Goal: Obtain resource: Obtain resource

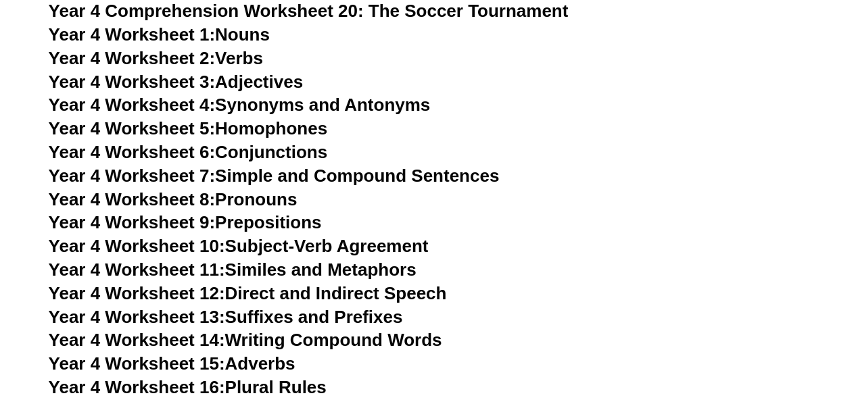
scroll to position [5383, 0]
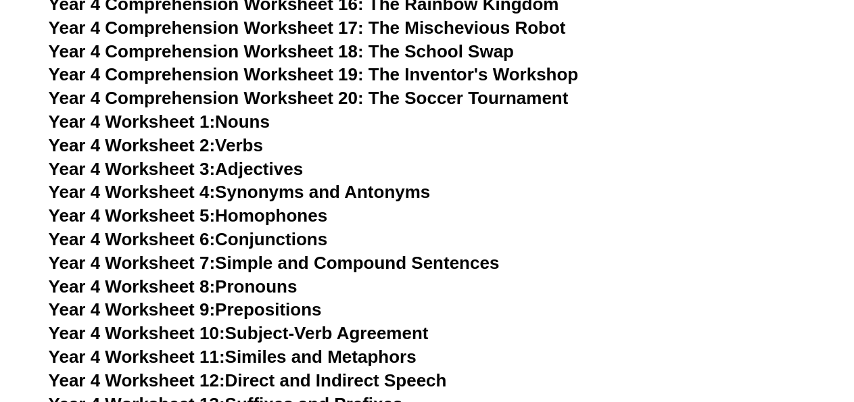
click at [247, 125] on link "Year 4 Worksheet 1: Nouns" at bounding box center [159, 122] width 221 height 20
click at [329, 266] on link "Year 4 Worksheet 7: Simple and Compound Sentences" at bounding box center [274, 263] width 451 height 20
click at [273, 220] on link "Year 4 Worksheet 5: Homophones" at bounding box center [188, 216] width 279 height 20
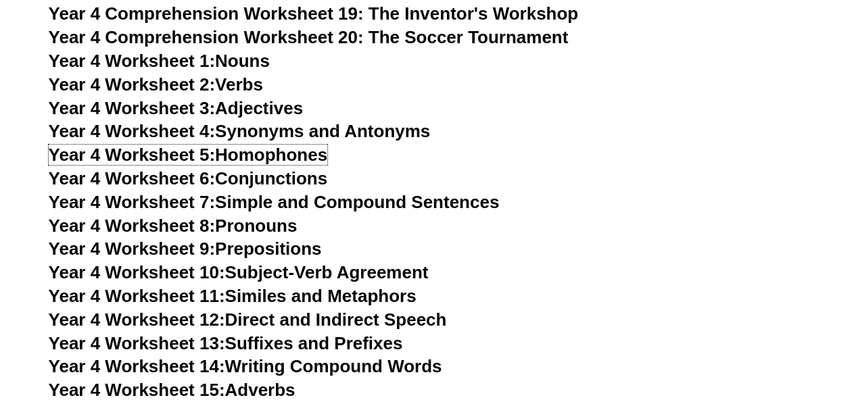
scroll to position [5496, 0]
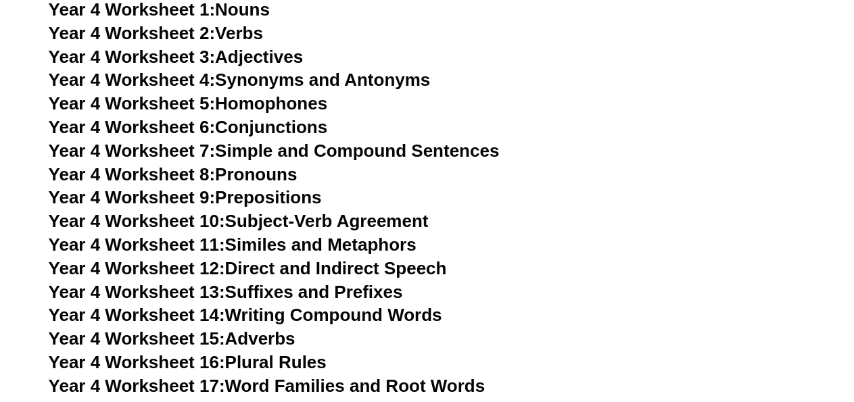
click at [305, 221] on link "Year 4 Worksheet 10: Subject-Verb Agreement" at bounding box center [239, 221] width 380 height 20
click at [293, 134] on link "Year 4 Worksheet 6: Conjunctions" at bounding box center [188, 127] width 279 height 20
click at [273, 64] on link "Year 4 Worksheet 3: Adjectives" at bounding box center [176, 57] width 255 height 20
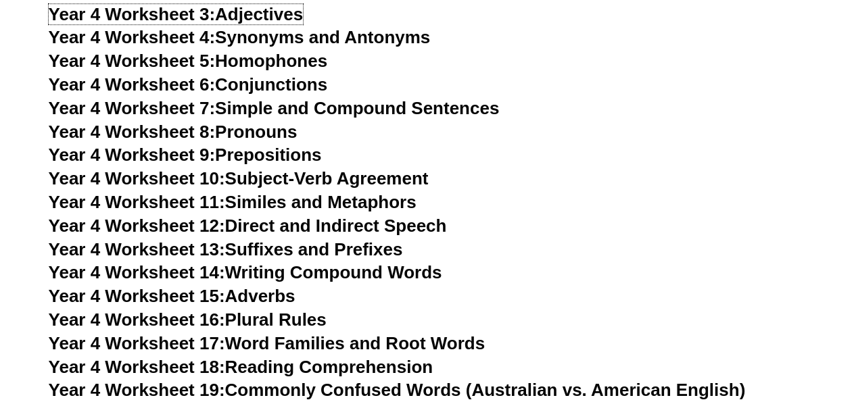
scroll to position [5540, 0]
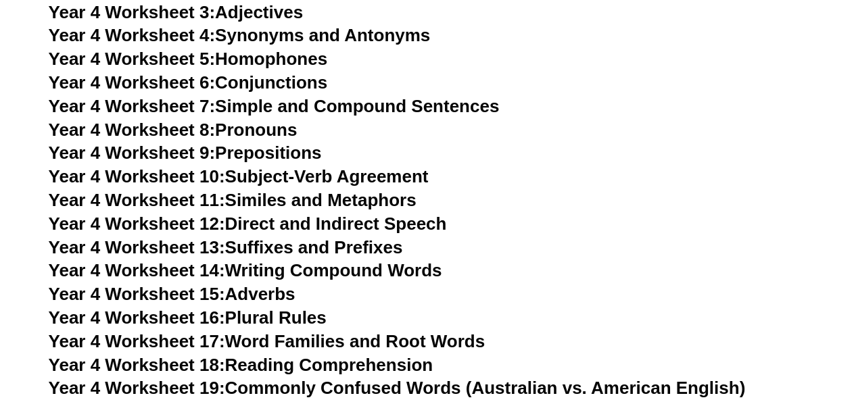
click at [301, 204] on link "Year 4 Worksheet 11: Similes and Metaphors" at bounding box center [233, 200] width 368 height 20
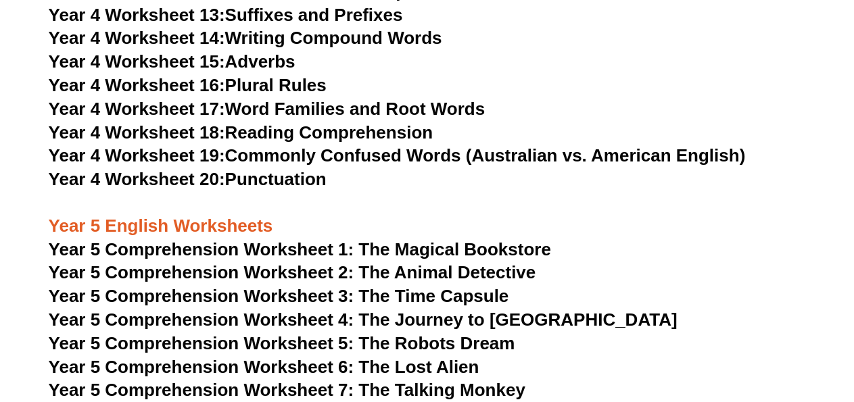
scroll to position [5777, 0]
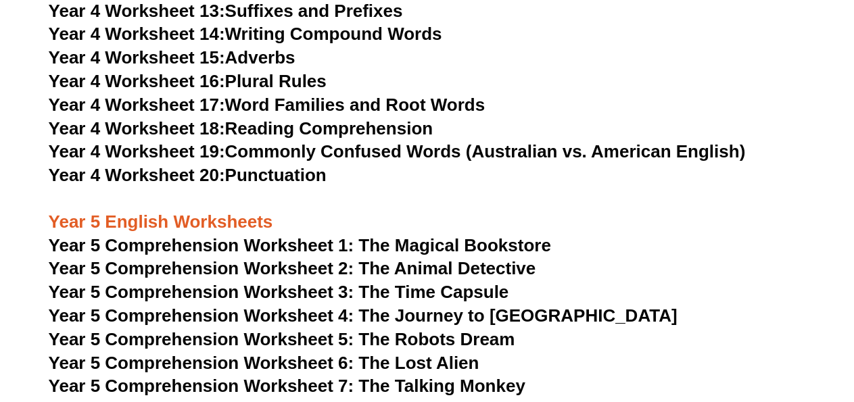
click at [448, 191] on h3 "Year 5 English Worksheets" at bounding box center [427, 211] width 757 height 46
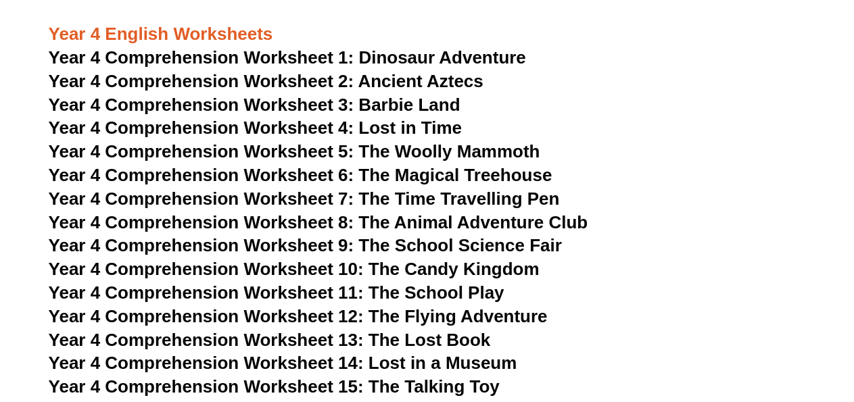
scroll to position [4976, 0]
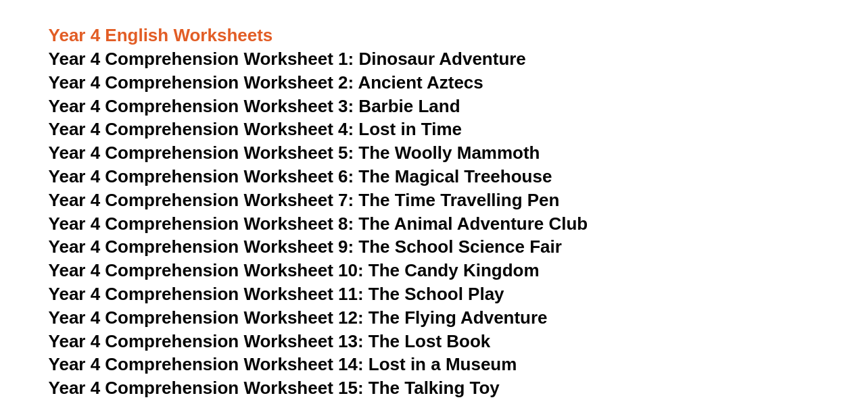
click at [460, 204] on span "Year 4 Comprehension Worksheet 7: The Time Travelling Pen" at bounding box center [304, 200] width 511 height 20
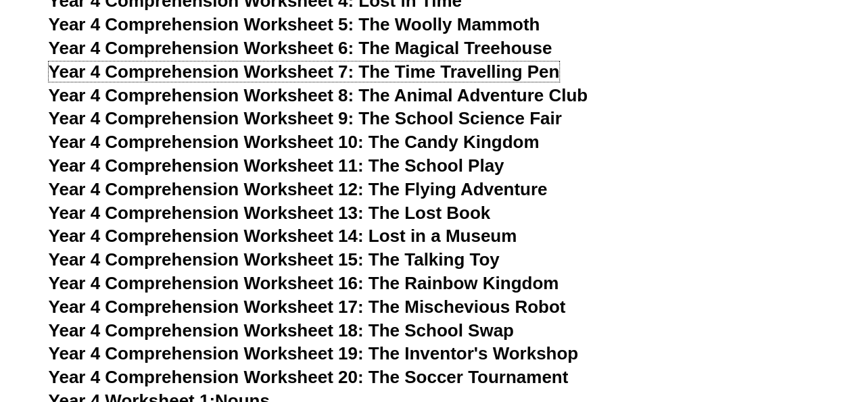
scroll to position [5118, 0]
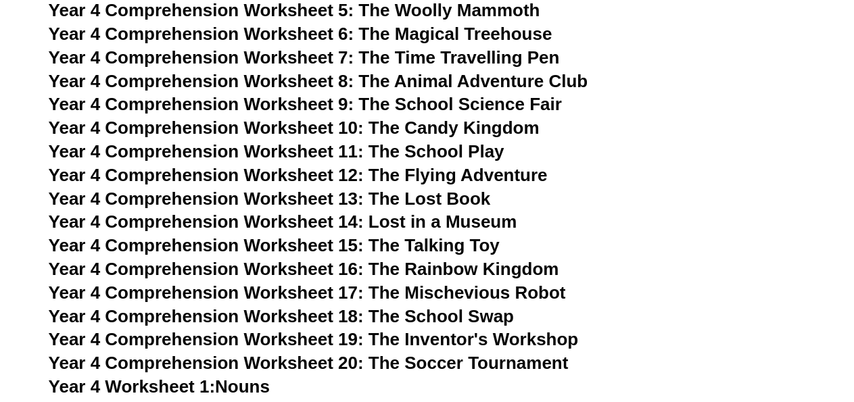
click at [455, 221] on span "Year 4 Comprehension Worksheet 14: Lost in a Museum" at bounding box center [283, 222] width 469 height 20
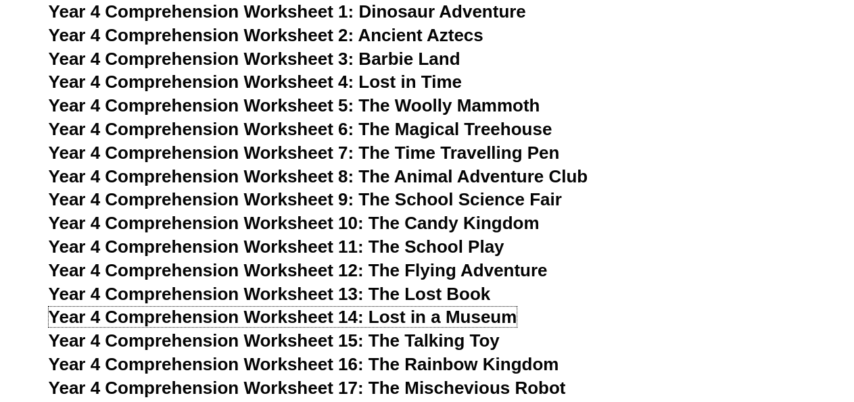
scroll to position [5022, 0]
